Goal: Task Accomplishment & Management: Complete application form

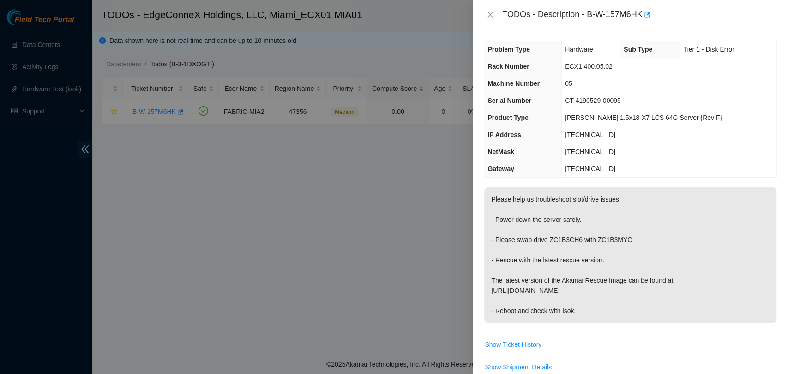
scroll to position [12, 0]
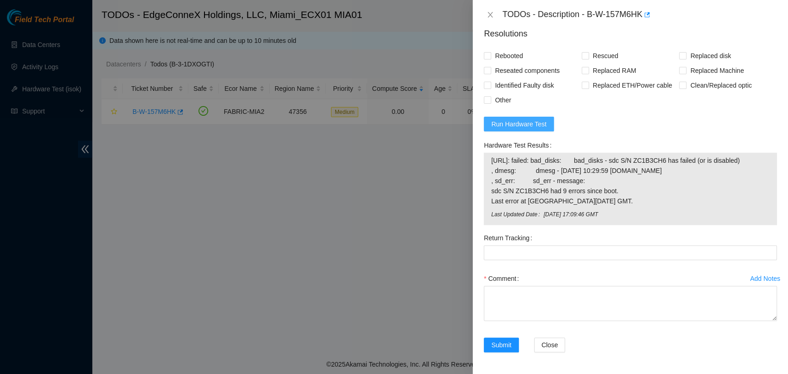
click at [531, 120] on span "Run Hardware Test" at bounding box center [518, 124] width 55 height 10
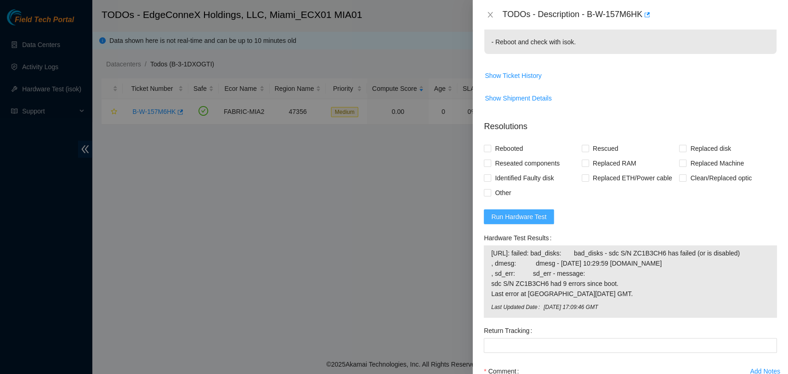
scroll to position [362, 0]
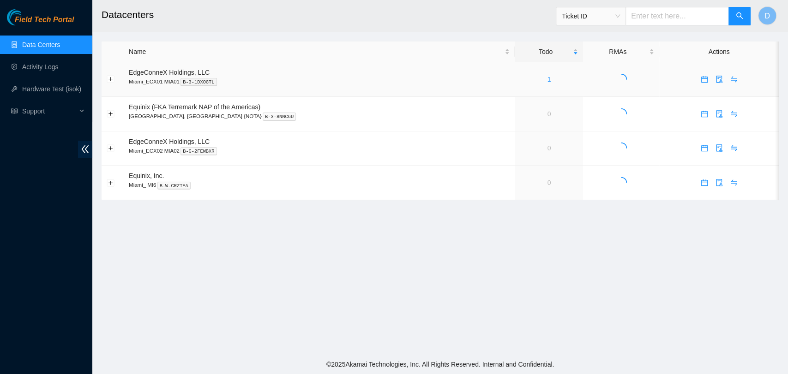
click at [520, 83] on div "1" at bounding box center [549, 79] width 58 height 10
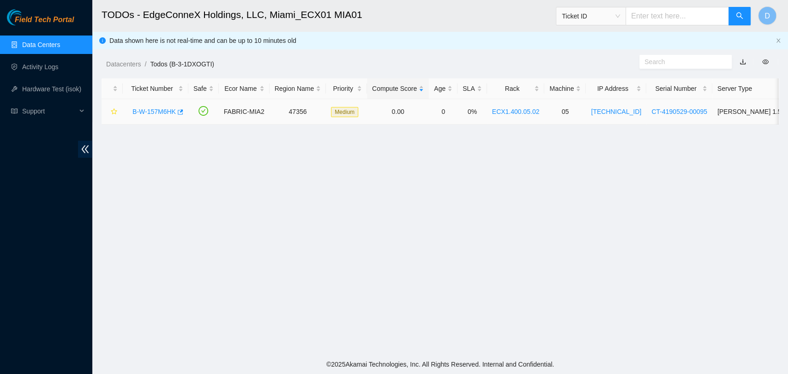
click at [135, 114] on link "B-W-157M6HK" at bounding box center [153, 111] width 43 height 7
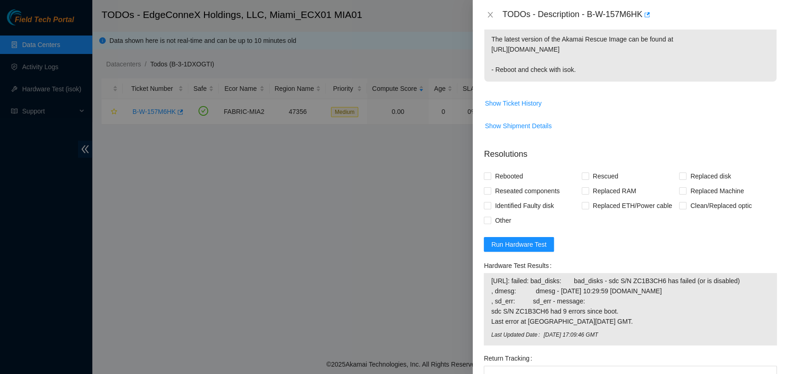
scroll to position [362, 0]
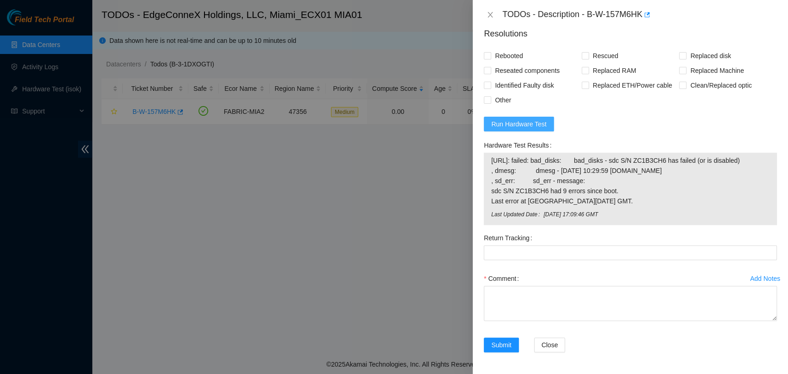
click at [540, 127] on span "Run Hardware Test" at bounding box center [518, 124] width 55 height 10
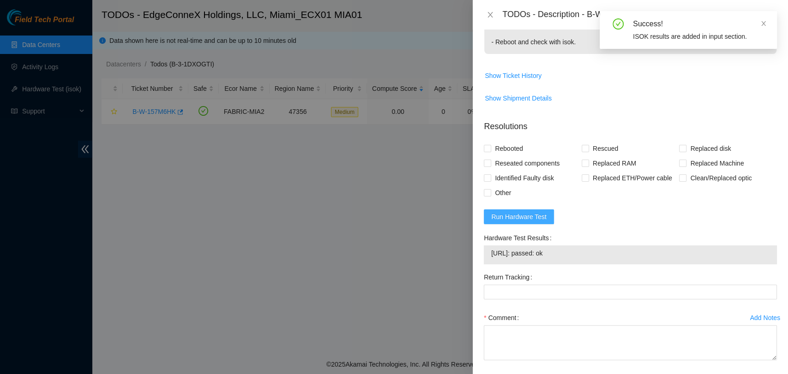
scroll to position [308, 0]
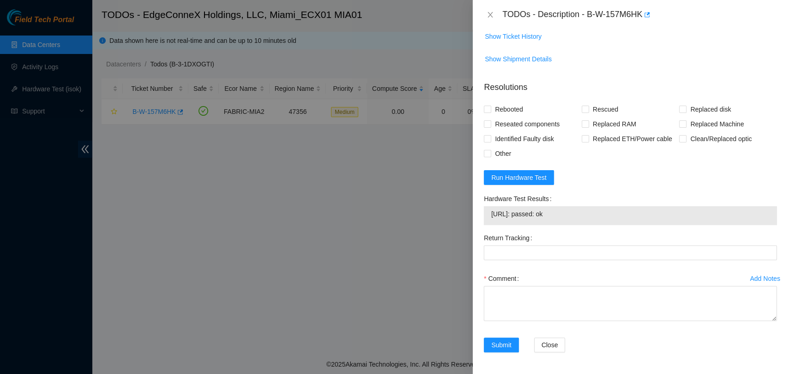
click at [563, 217] on span "23.219.152.104: passed: ok" at bounding box center [630, 214] width 278 height 10
click at [562, 215] on span "23.219.152.104: passed: ok" at bounding box center [630, 214] width 278 height 10
copy span "23.219.152.104: passed: ok"
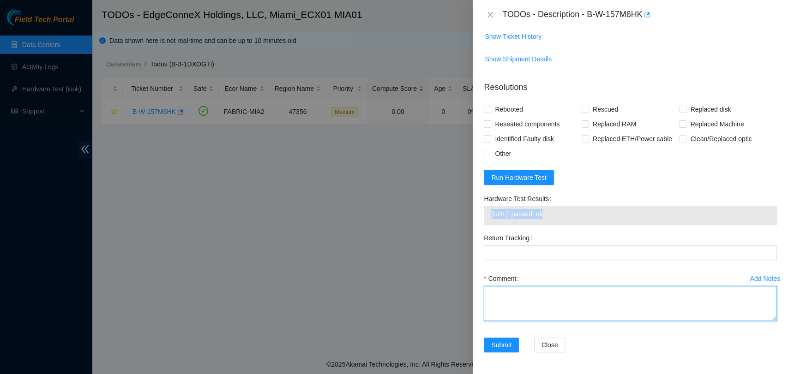
click at [523, 313] on textarea "Comment" at bounding box center [630, 303] width 293 height 35
paste textarea "Verified ticket is safe to work on YES NOCC Authorized: YES Located server conn…"
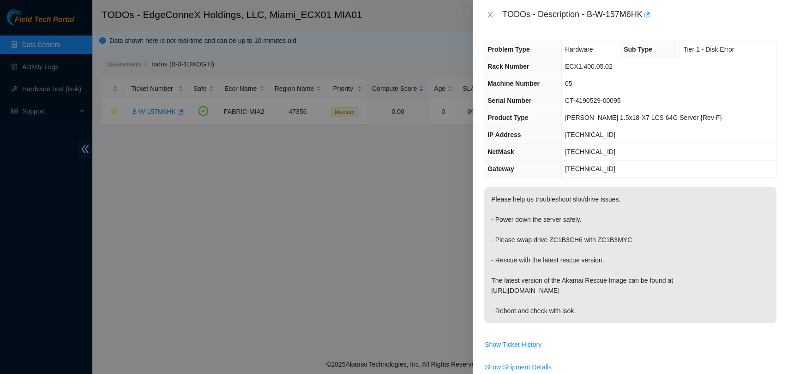
scroll to position [316, 0]
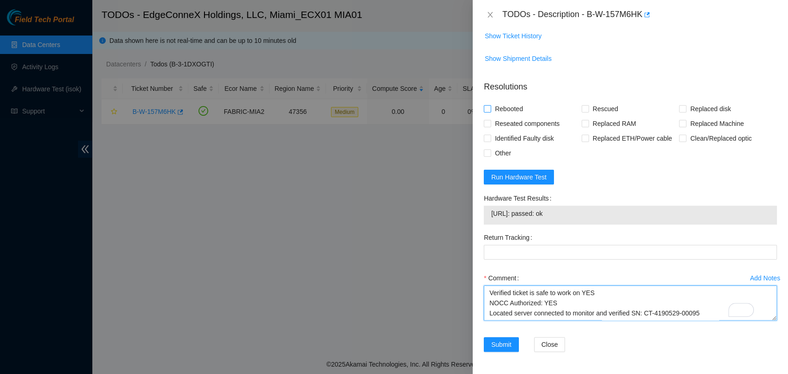
type textarea "Verified ticket is safe to work on YES NOCC Authorized: YES Located server conn…"
drag, startPoint x: 486, startPoint y: 103, endPoint x: 516, endPoint y: 101, distance: 29.6
click at [487, 105] on input "Rebooted" at bounding box center [487, 108] width 6 height 6
checkbox input "true"
click at [586, 105] on span at bounding box center [585, 108] width 7 height 7
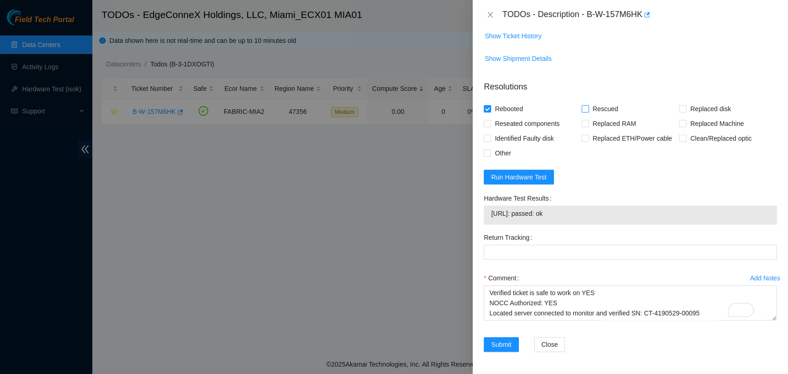
click at [586, 105] on input "Rescued" at bounding box center [585, 108] width 6 height 6
checkbox input "true"
click at [499, 146] on span "Other" at bounding box center [503, 153] width 24 height 15
click at [490, 150] on input "Other" at bounding box center [487, 153] width 6 height 6
checkbox input "true"
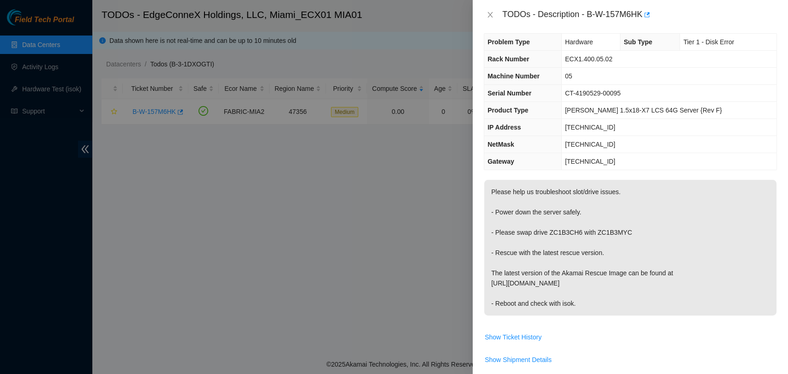
scroll to position [0, 0]
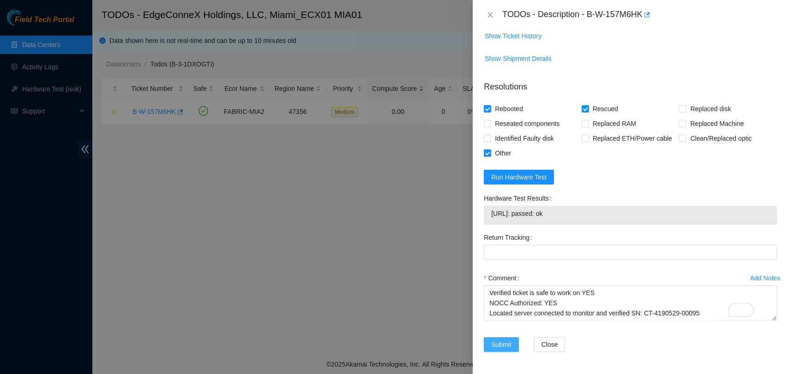
click at [501, 340] on span "Submit" at bounding box center [501, 345] width 20 height 10
